Goal: Information Seeking & Learning: Learn about a topic

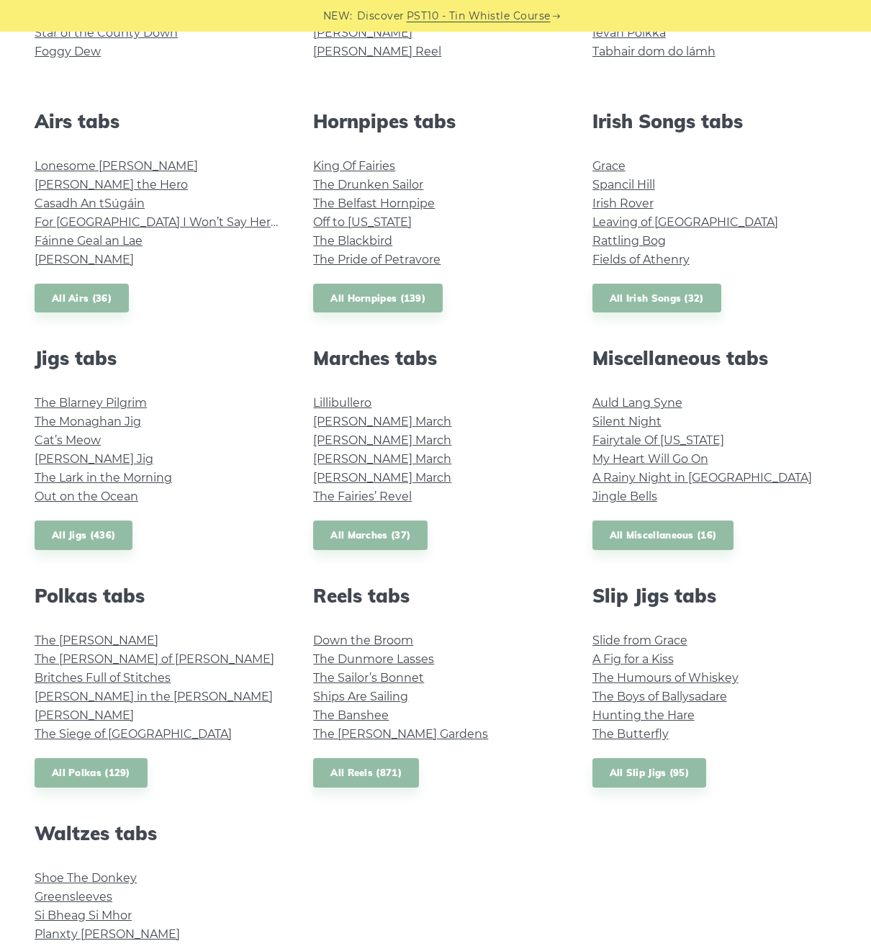
scroll to position [514, 0]
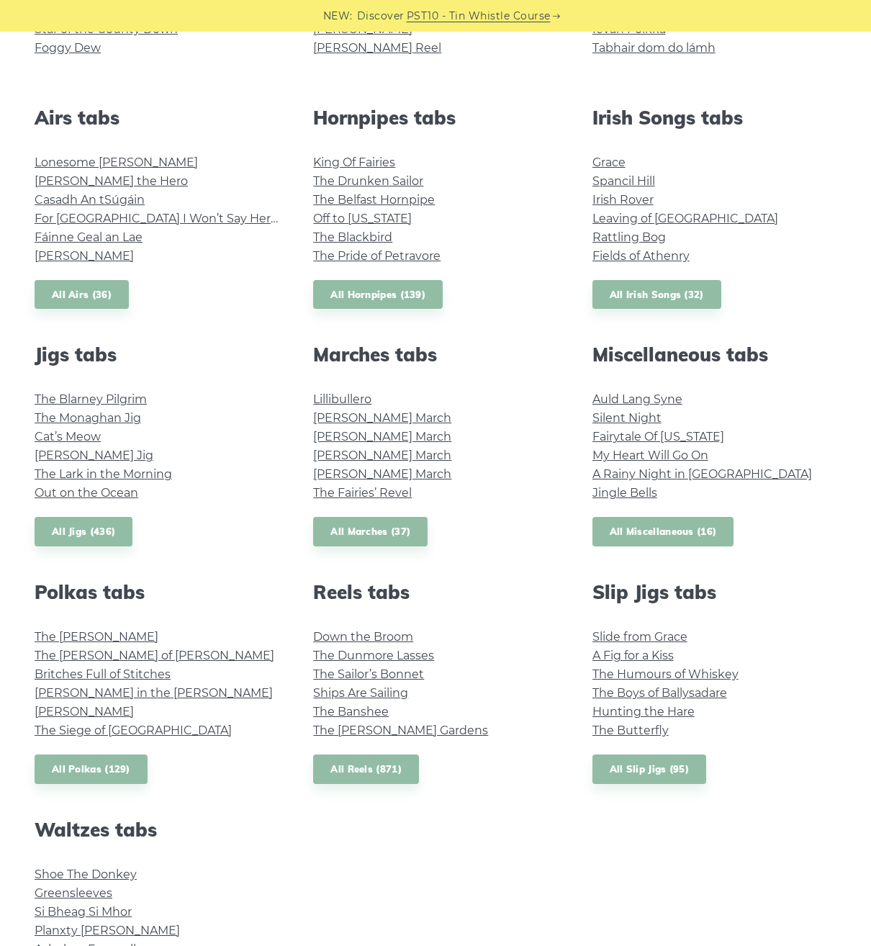
click at [648, 528] on link "All Miscellaneous (16)" at bounding box center [664, 532] width 142 height 30
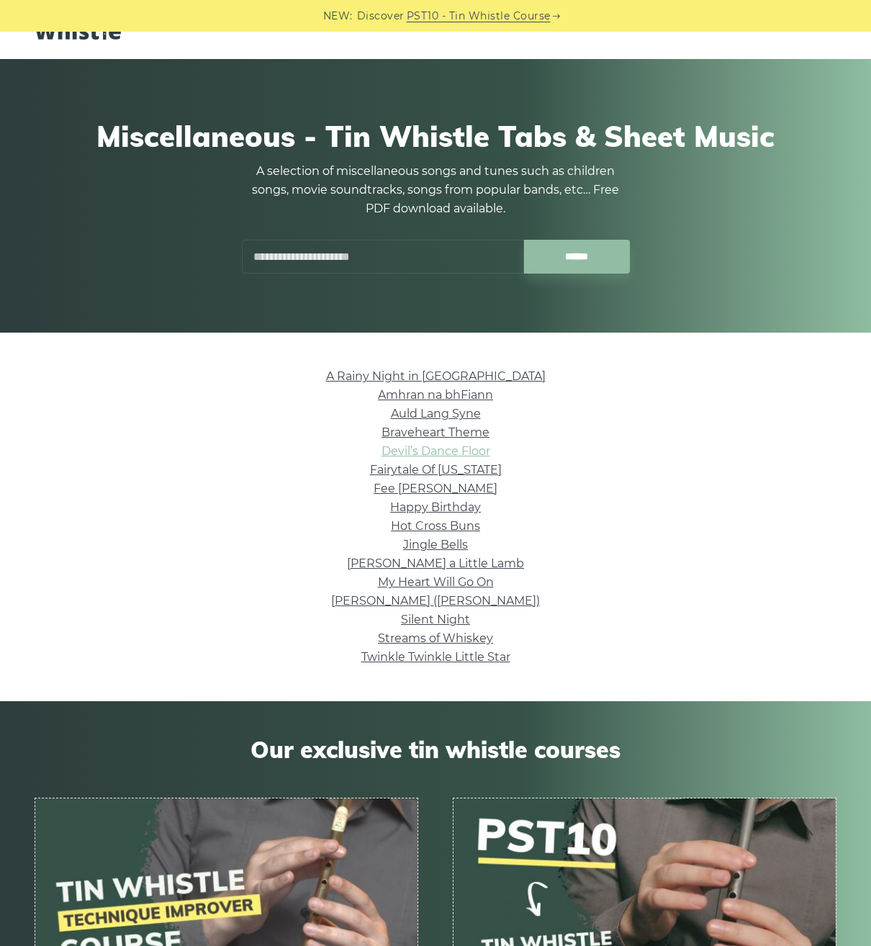
scroll to position [73, 0]
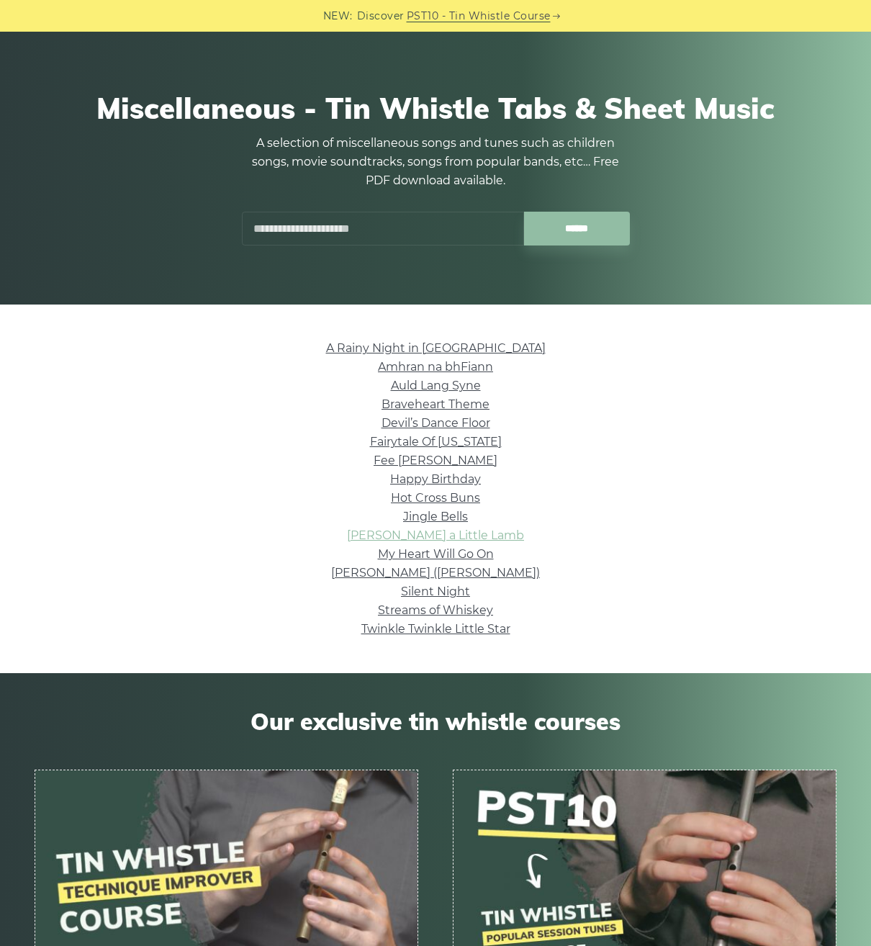
click at [431, 533] on link "Mary Had a Little Lamb" at bounding box center [435, 536] width 177 height 14
click at [455, 480] on link "Happy Birthday" at bounding box center [435, 479] width 91 height 14
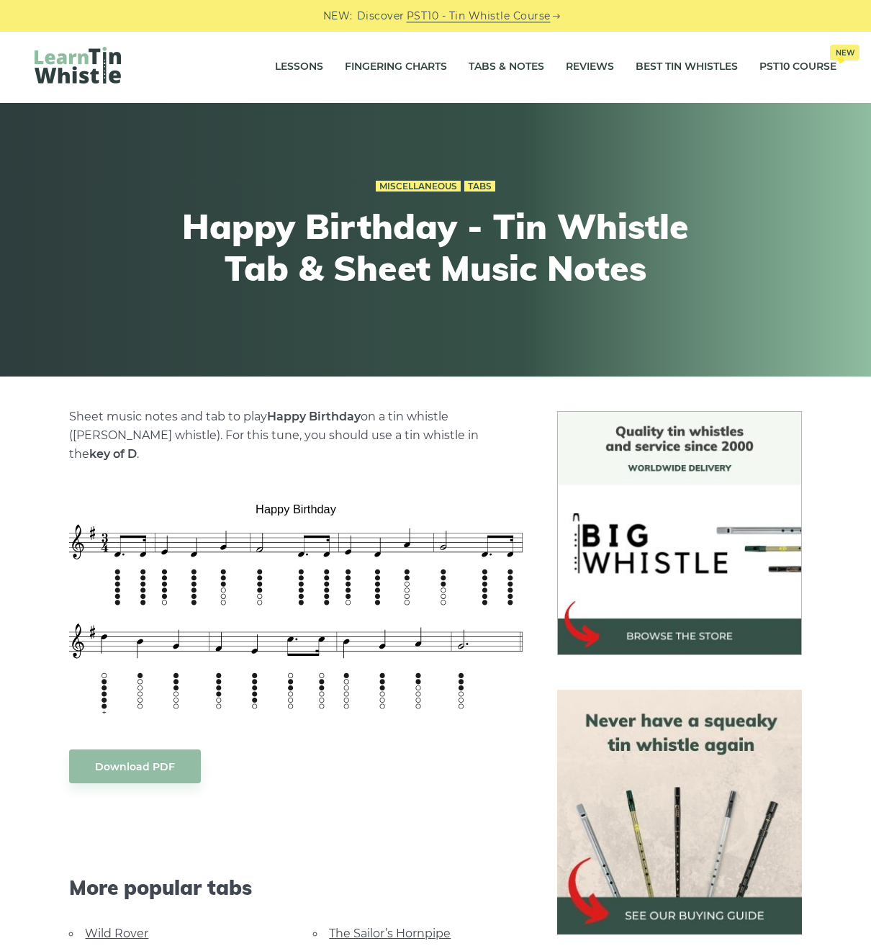
scroll to position [73, 0]
